Goal: Task Accomplishment & Management: Use online tool/utility

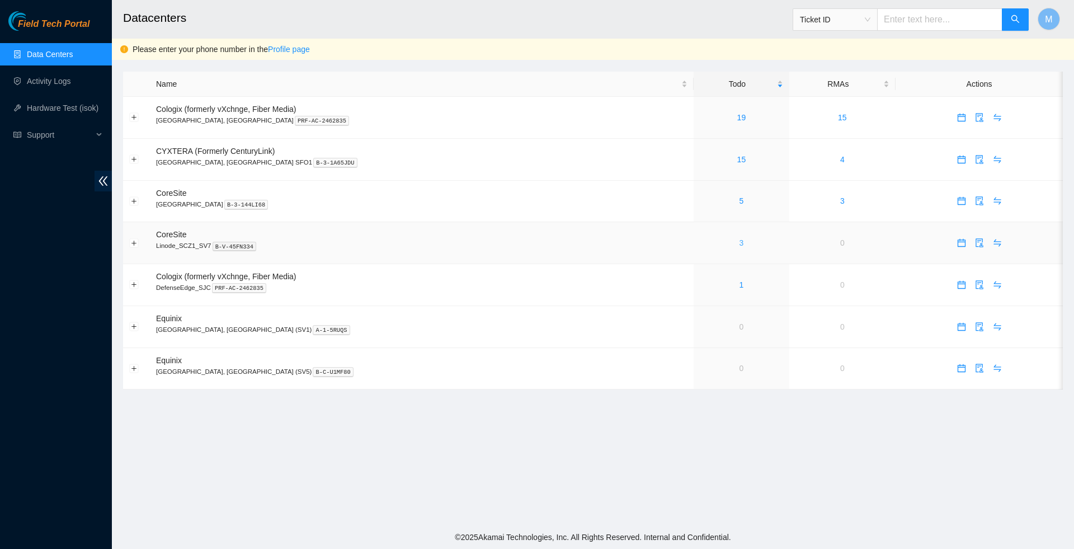
click at [740, 247] on link "3" at bounding box center [742, 242] width 4 height 9
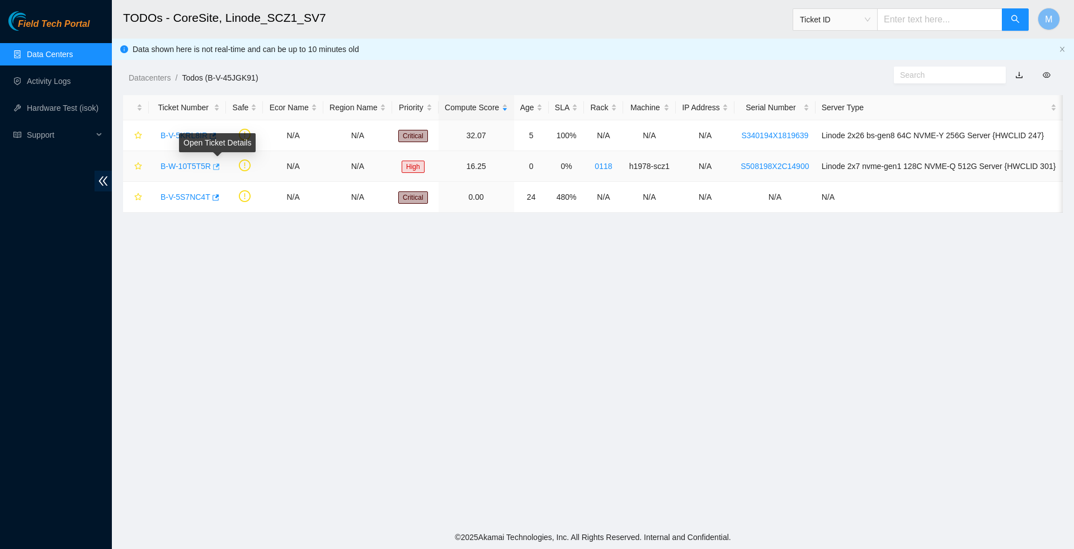
click at [219, 169] on icon "button" at bounding box center [215, 167] width 8 height 8
click at [220, 197] on body "Field Tech Portal Data Centers Activity Logs Hardware Test (isok) Support TODOs…" at bounding box center [537, 274] width 1074 height 549
click at [219, 200] on icon "button" at bounding box center [215, 198] width 8 height 8
click at [215, 136] on icon "button" at bounding box center [212, 136] width 8 height 8
click at [56, 55] on link "Data Centers" at bounding box center [50, 54] width 46 height 9
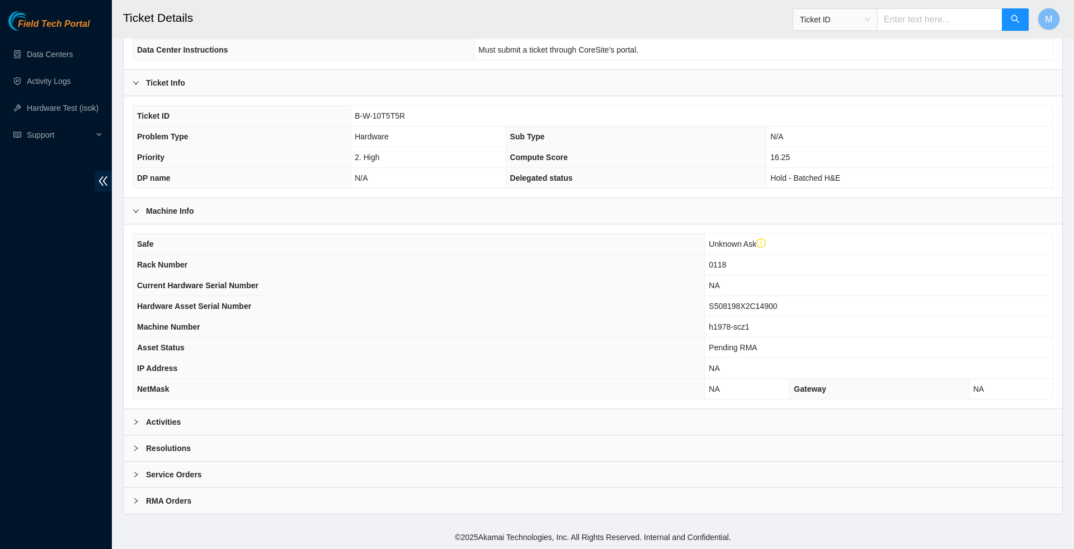
scroll to position [186, 0]
click at [137, 421] on icon "right" at bounding box center [136, 421] width 7 height 7
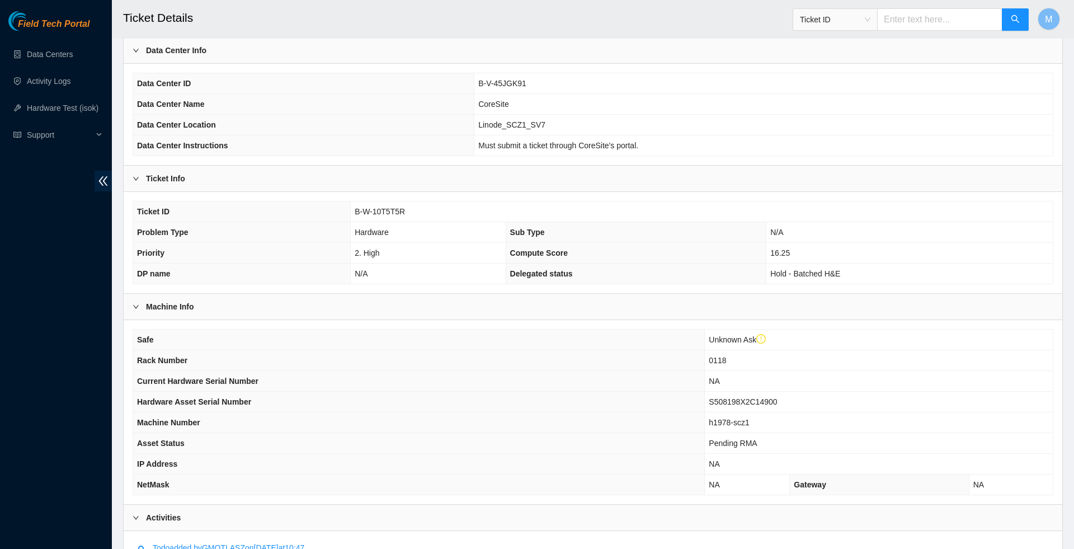
scroll to position [52, 0]
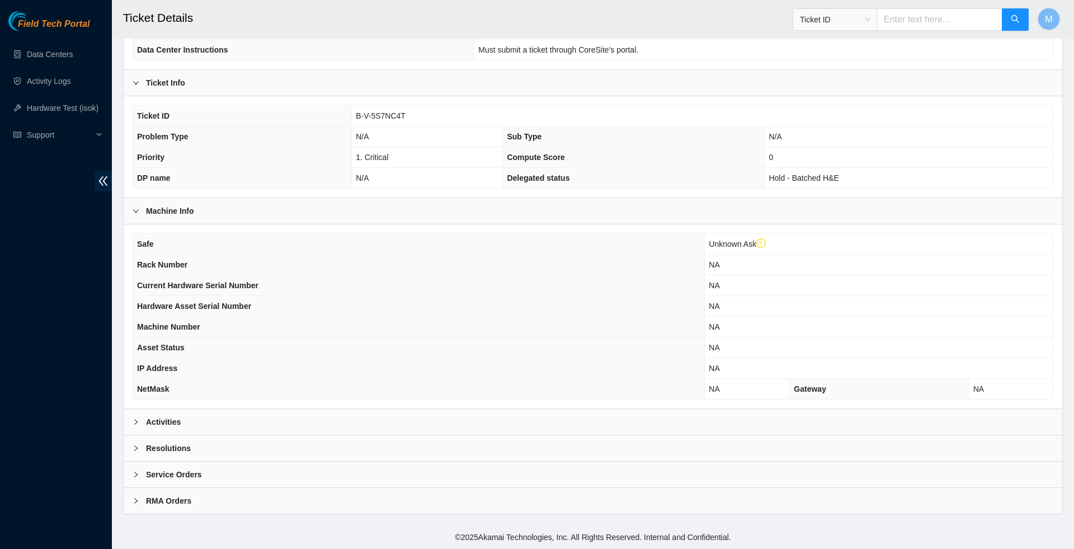
scroll to position [186, 0]
click at [136, 418] on icon "right" at bounding box center [136, 421] width 7 height 7
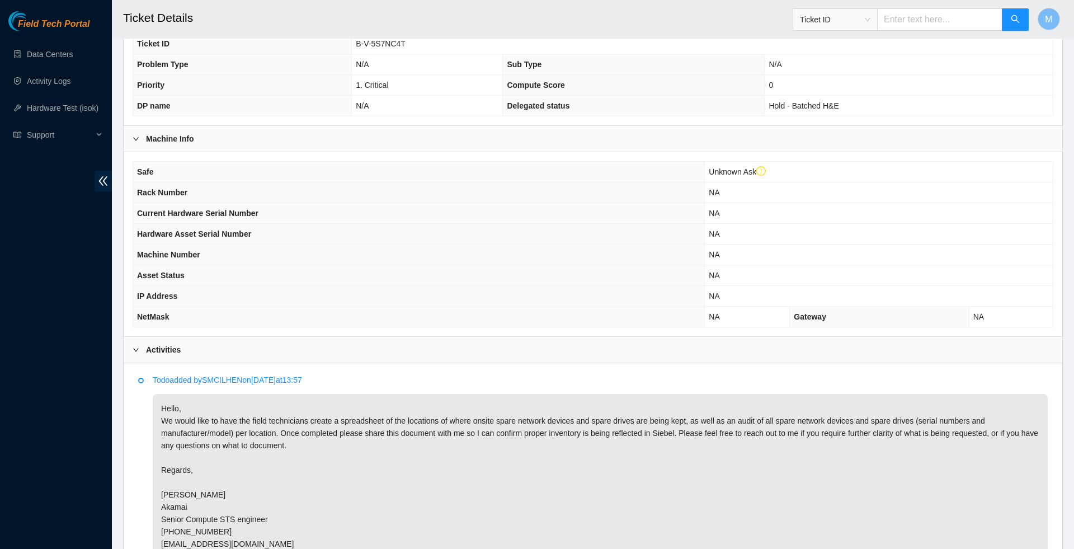
scroll to position [269, 0]
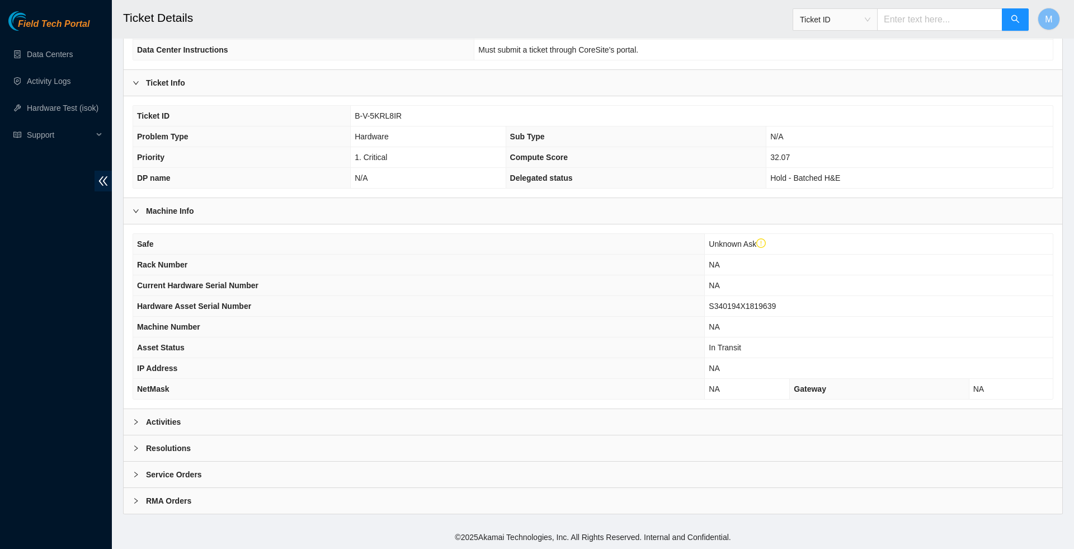
scroll to position [186, 0]
click at [138, 419] on icon "right" at bounding box center [135, 422] width 3 height 6
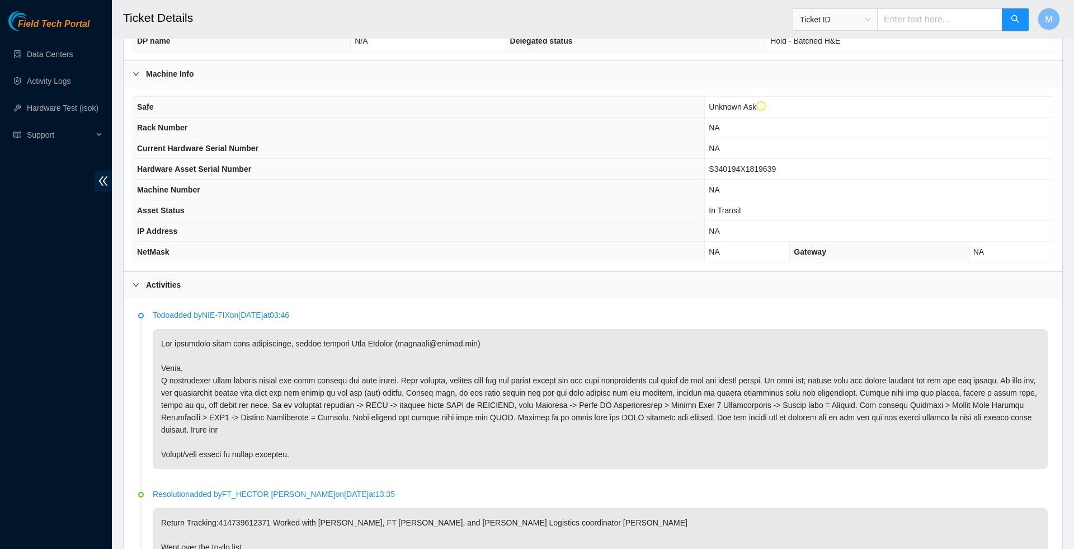
scroll to position [309, 0]
